Goal: Task Accomplishment & Management: Manage account settings

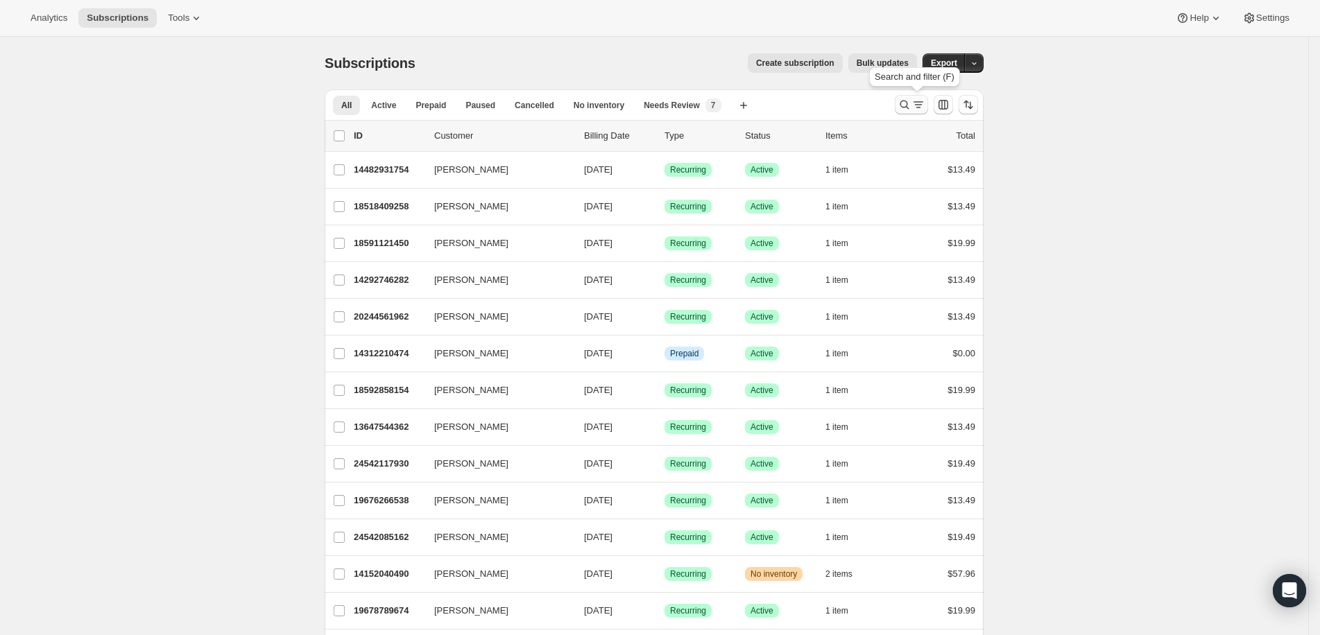
click at [902, 96] on button "Search and filter results" at bounding box center [911, 104] width 33 height 19
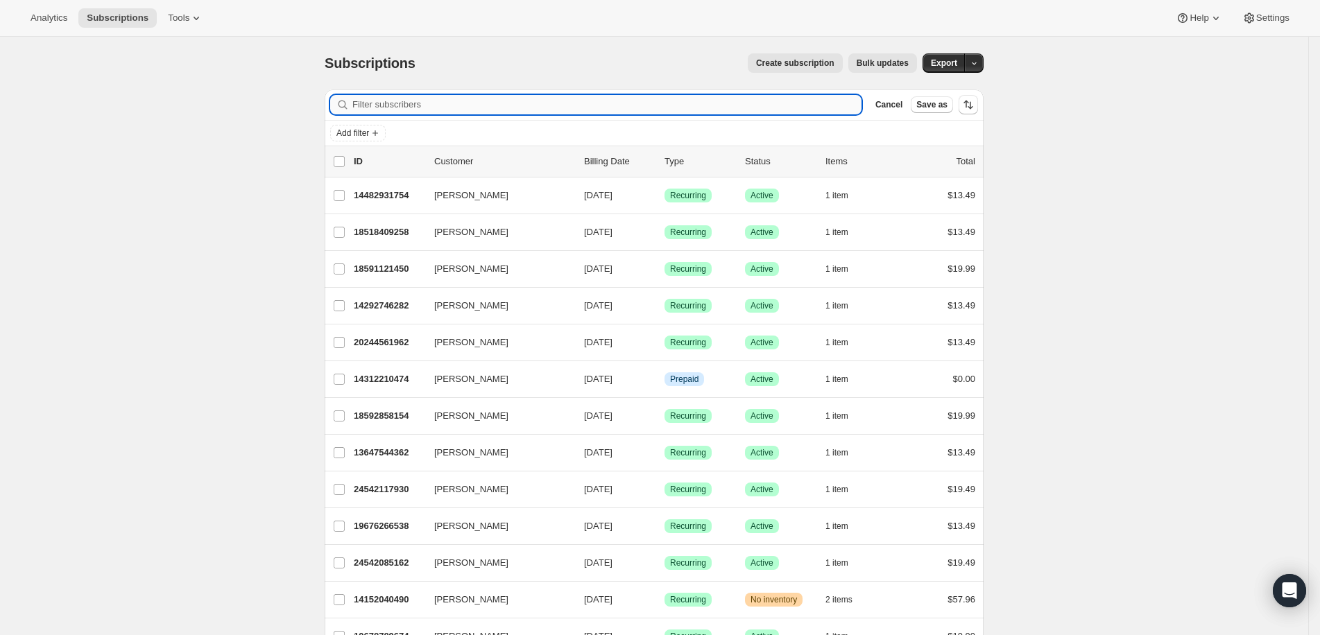
click at [384, 109] on input "Filter subscribers" at bounding box center [606, 104] width 509 height 19
paste input "[EMAIL_ADDRESS][DOMAIN_NAME]"
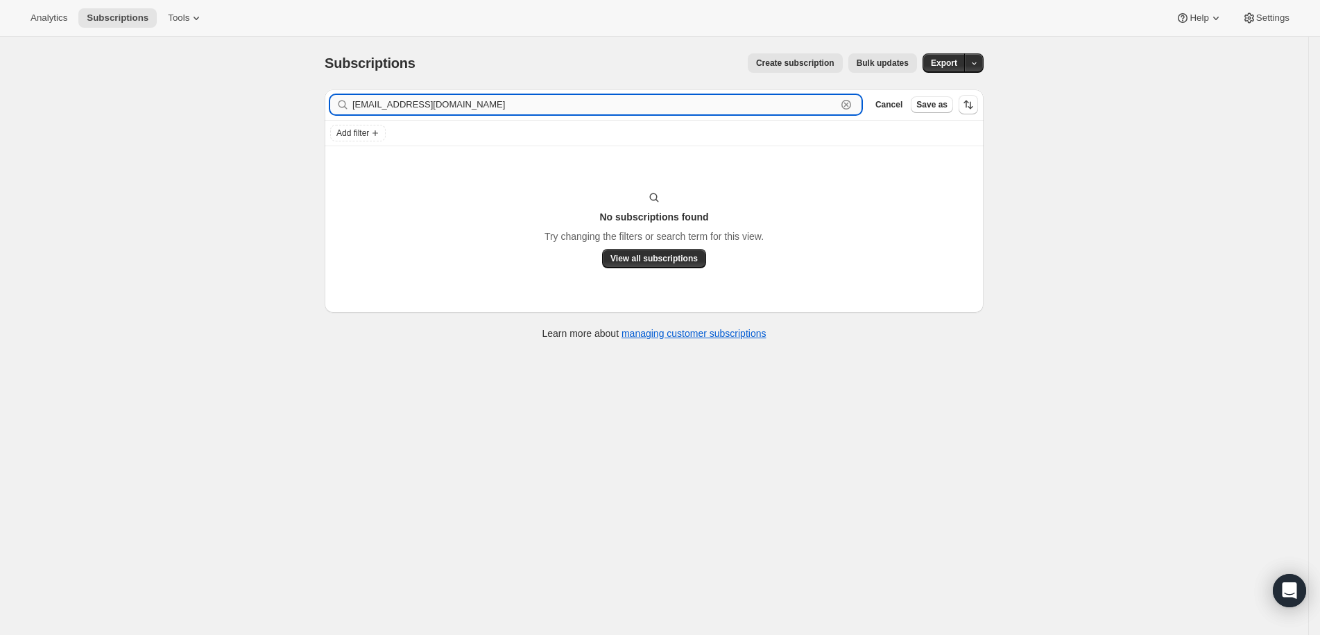
click at [434, 101] on input "[EMAIL_ADDRESS][DOMAIN_NAME]" at bounding box center [594, 104] width 484 height 19
click at [434, 100] on input "[EMAIL_ADDRESS][DOMAIN_NAME]" at bounding box center [594, 104] width 484 height 19
paste input "[PERSON_NAME]"
click at [467, 99] on input "[PERSON_NAME]" at bounding box center [594, 104] width 484 height 19
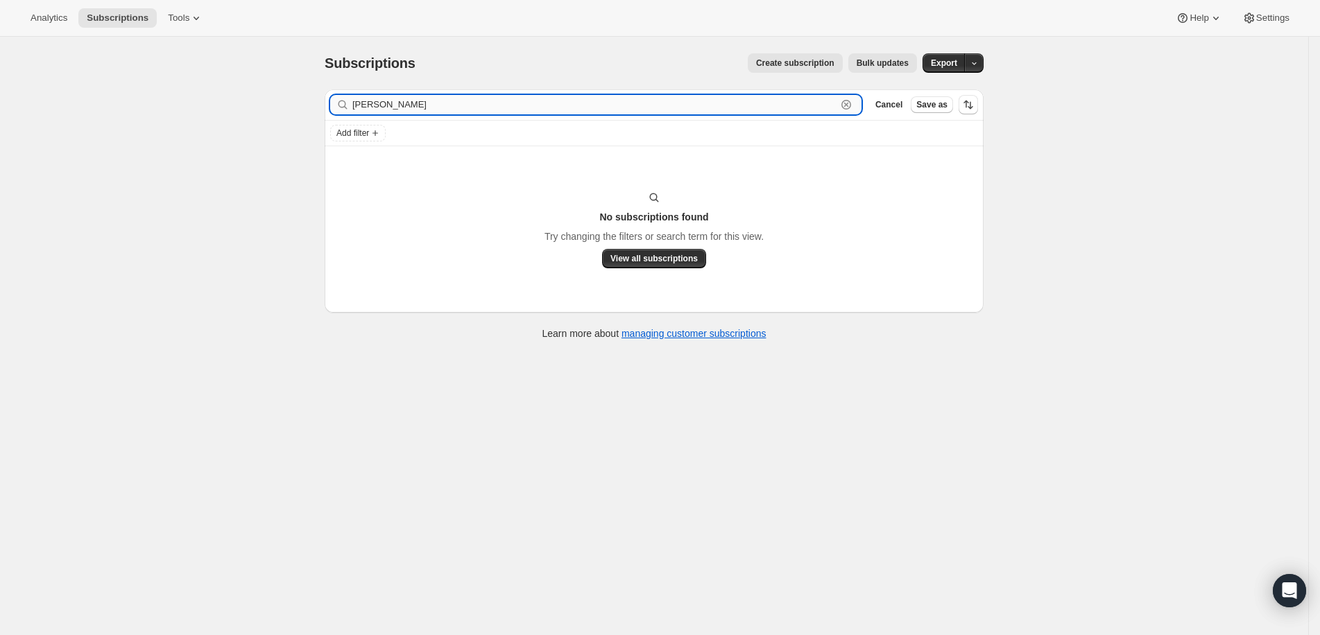
click at [467, 99] on input "[PERSON_NAME]" at bounding box center [594, 104] width 484 height 19
paste input "1995107"
type input "A"
paste input "1995107"
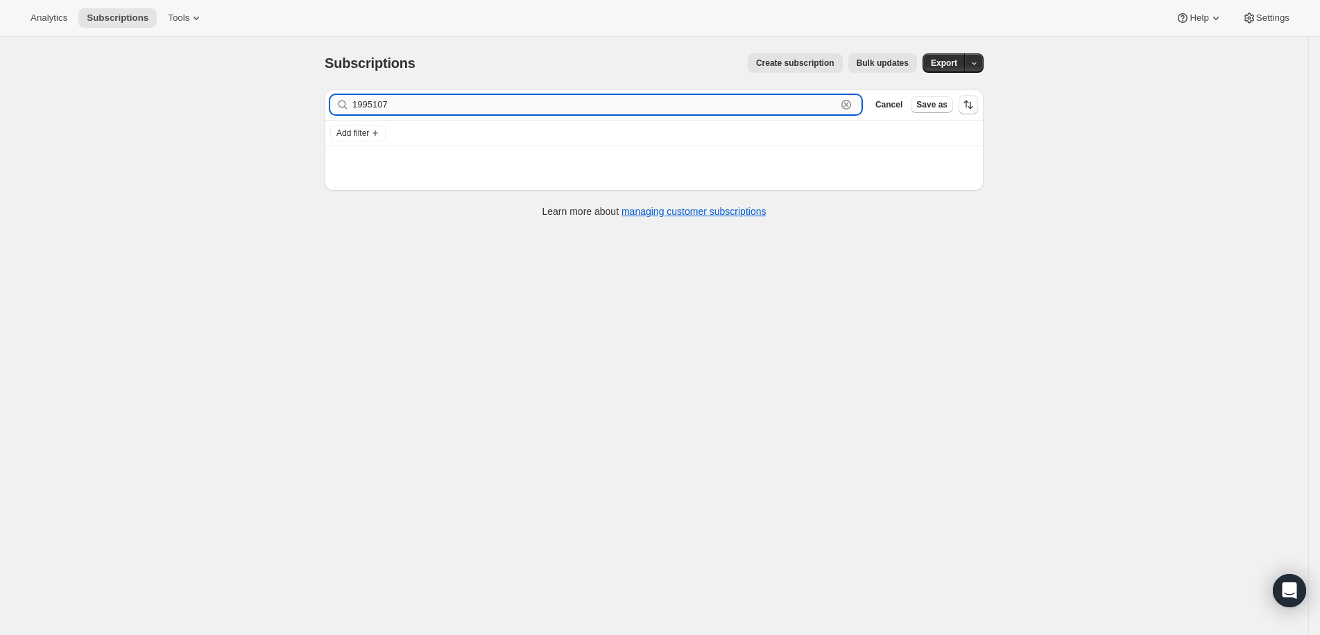
type input "1995107"
